Goal: Task Accomplishment & Management: Manage account settings

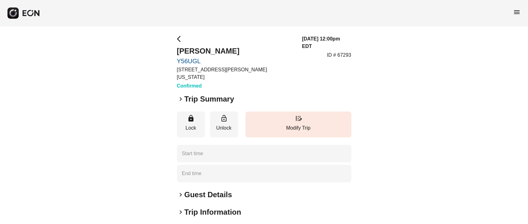
type time "**********"
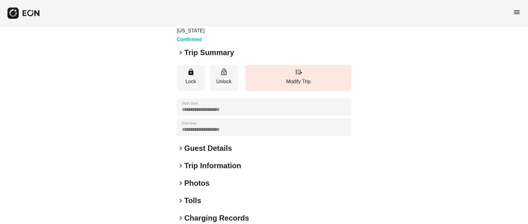
click at [213, 143] on h2 "Guest Details" at bounding box center [208, 148] width 48 height 10
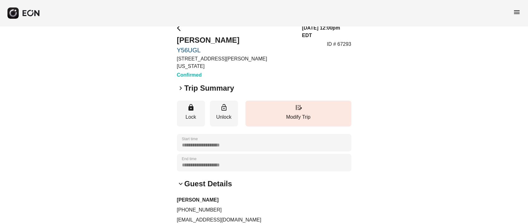
scroll to position [0, 0]
